Goal: Navigation & Orientation: Find specific page/section

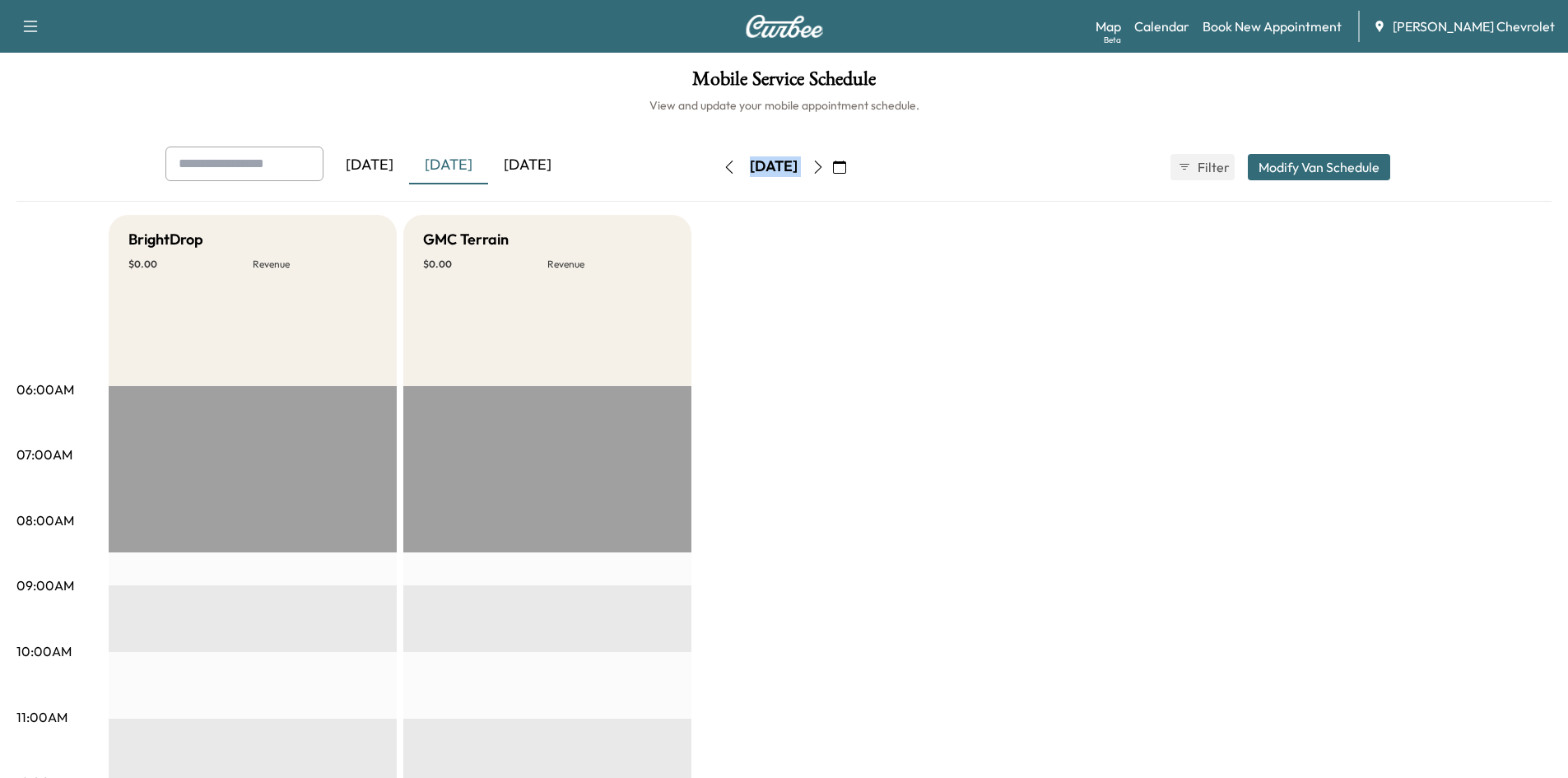
click at [519, 159] on div "[DATE]" at bounding box center [528, 165] width 79 height 38
click at [832, 174] on button "button" at bounding box center [818, 167] width 28 height 27
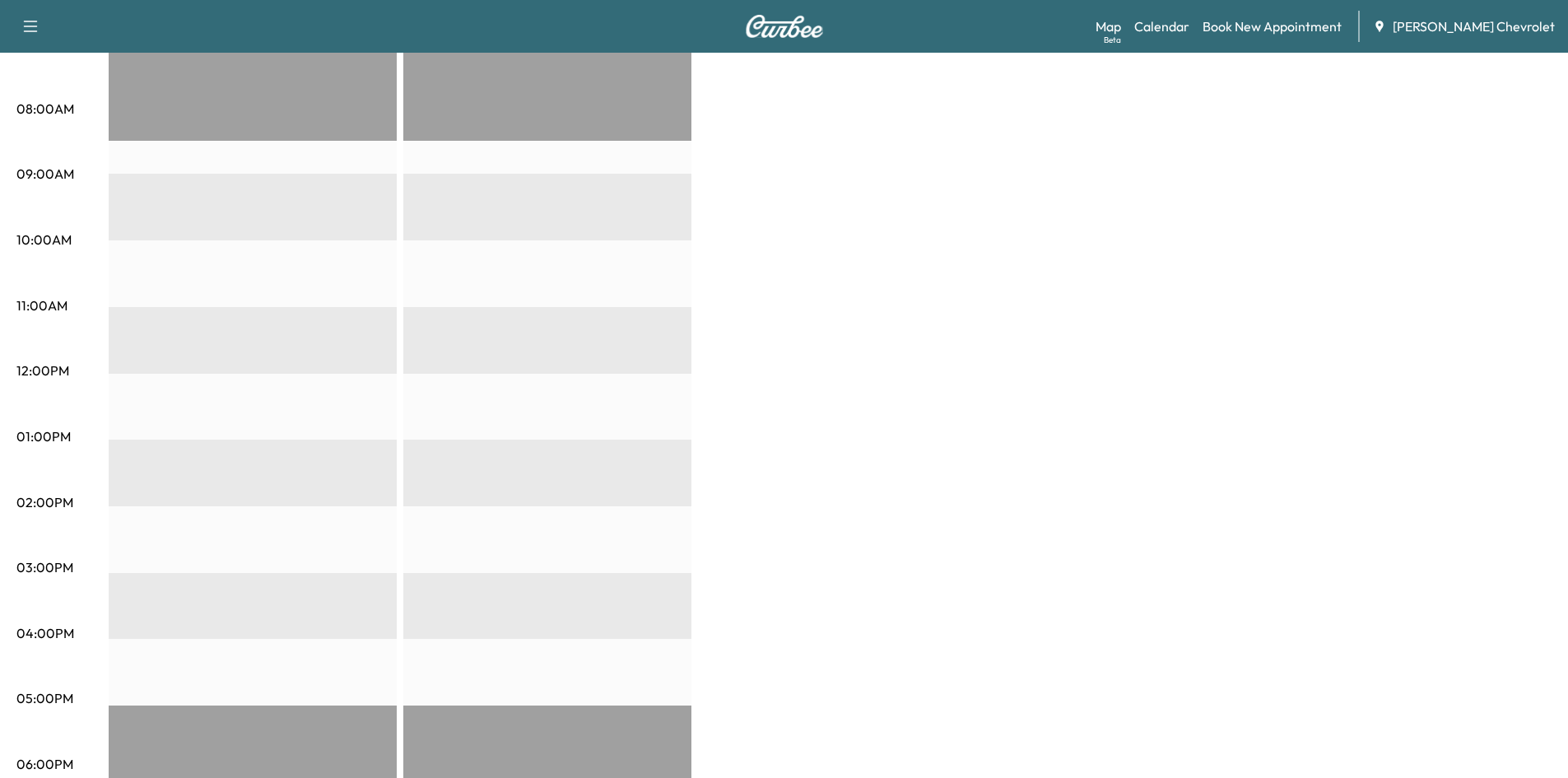
scroll to position [688, 0]
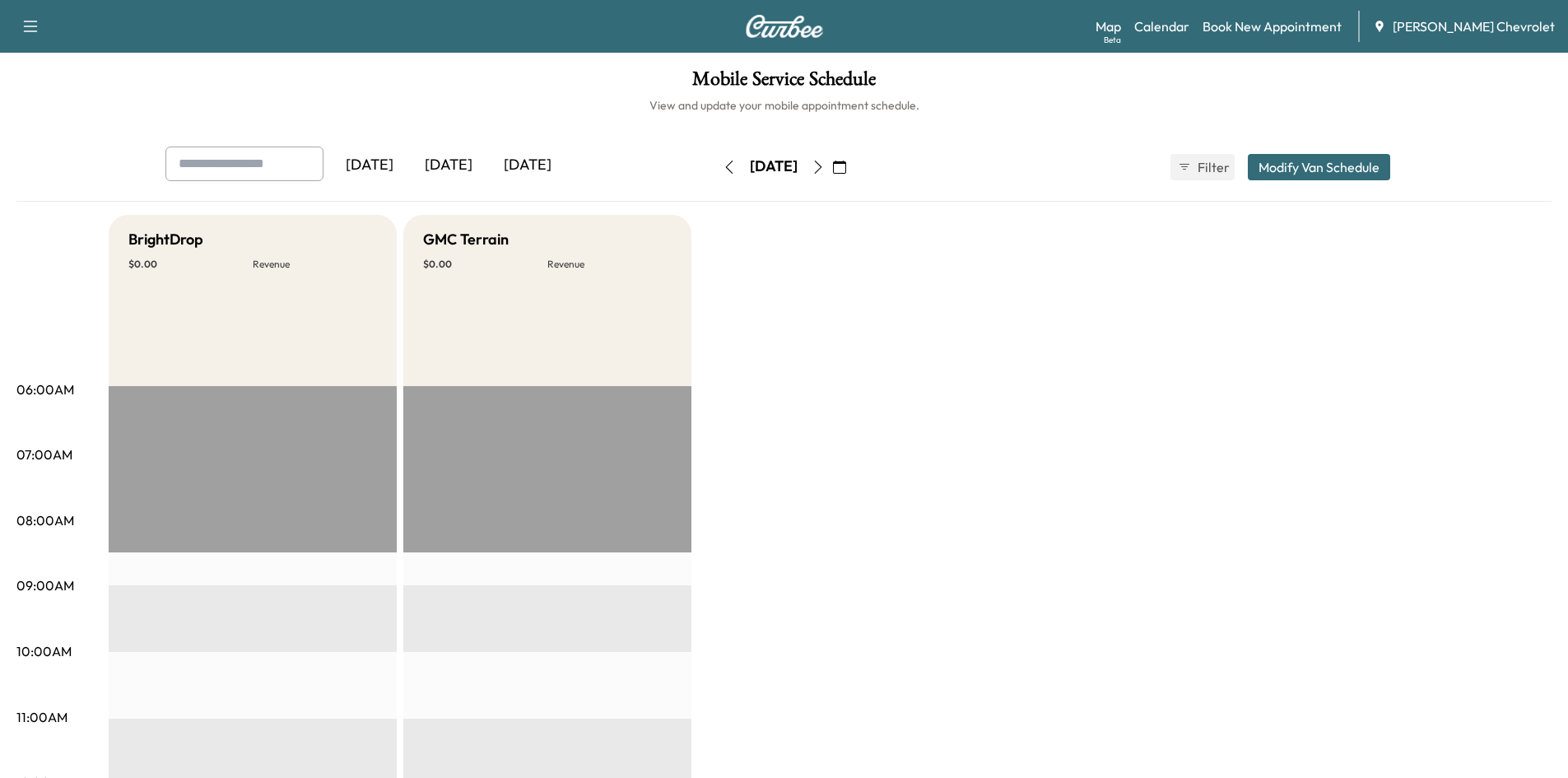
click at [458, 168] on div "[DATE]" at bounding box center [448, 165] width 79 height 38
click at [533, 168] on div "[DATE]" at bounding box center [528, 165] width 79 height 38
click at [467, 159] on div "[DATE]" at bounding box center [448, 165] width 79 height 38
click at [554, 186] on div "Yesterday Today Tomorrow" at bounding box center [413, 167] width 495 height 41
click at [548, 167] on div "[DATE]" at bounding box center [528, 165] width 79 height 38
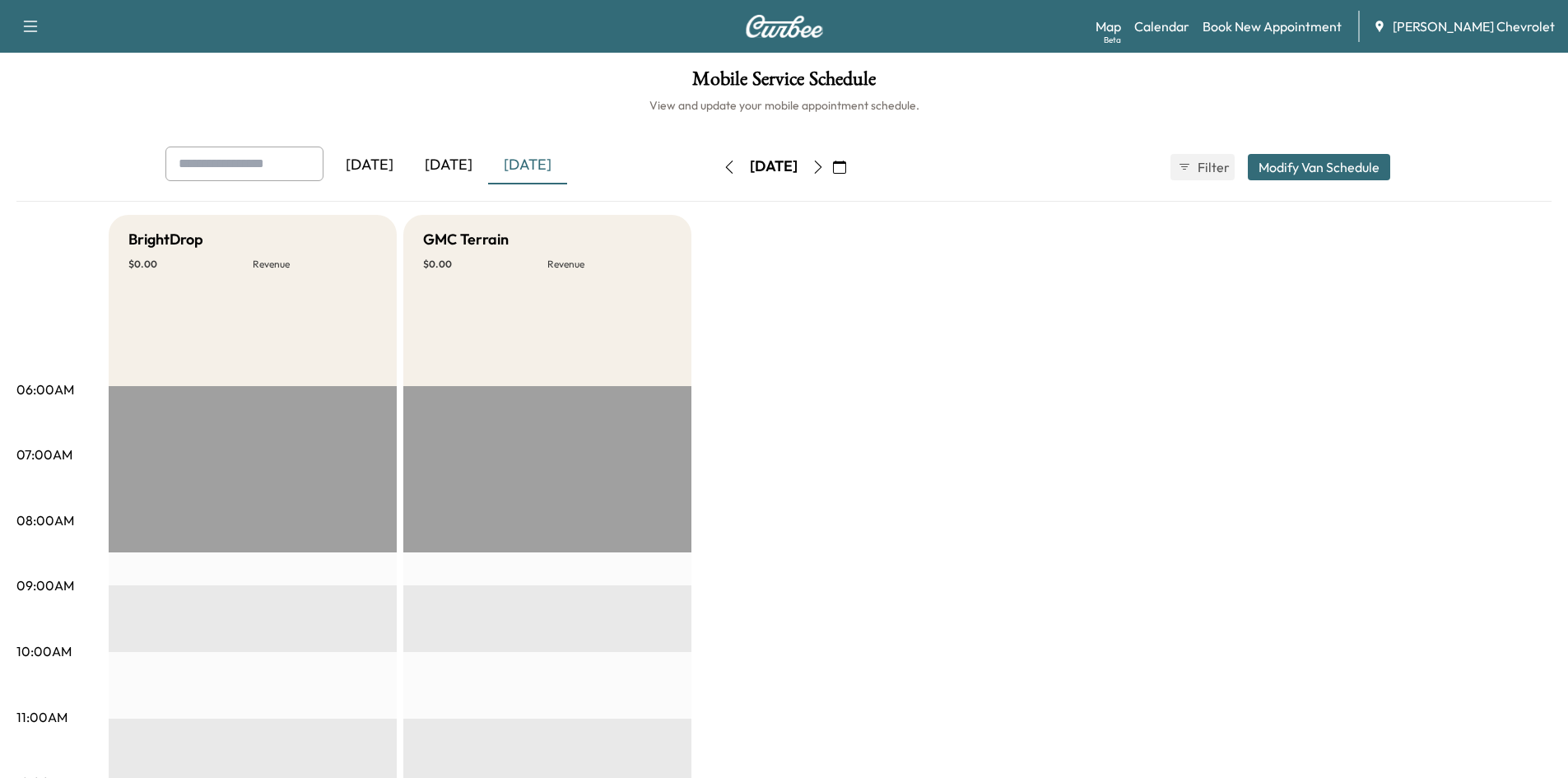
click at [822, 165] on icon "button" at bounding box center [817, 166] width 8 height 13
click at [995, 172] on div "Yesterday Today Tomorrow Wednesday, August 13 August 2025 S M T W T F S 27 28 2…" at bounding box center [785, 167] width 1265 height 41
